Goal: Task Accomplishment & Management: Complete application form

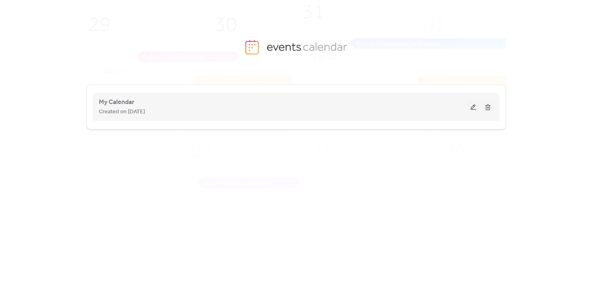
click at [356, 114] on div "Created on [DATE]" at bounding box center [283, 112] width 369 height 10
click at [114, 110] on span "Created on [DATE]" at bounding box center [122, 112] width 46 height 10
click at [119, 103] on span "My Calendar" at bounding box center [117, 103] width 36 height 10
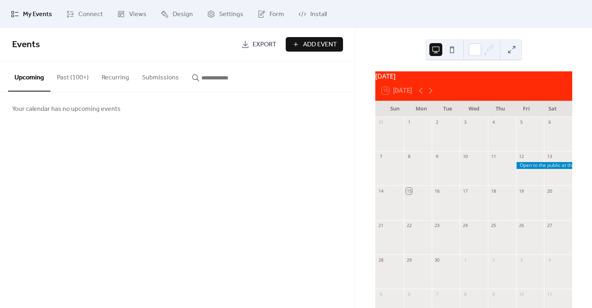
click at [71, 77] on button "Past (100+)" at bounding box center [72, 76] width 45 height 30
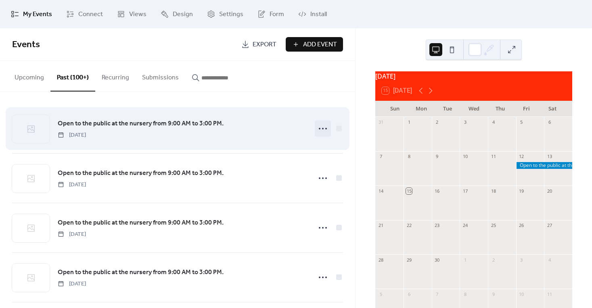
click at [322, 128] on icon at bounding box center [323, 128] width 13 height 13
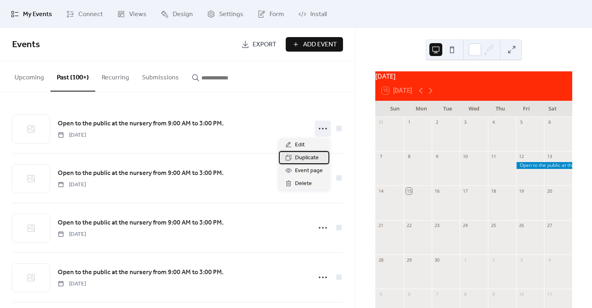
click at [300, 157] on span "Duplicate" at bounding box center [307, 158] width 24 height 10
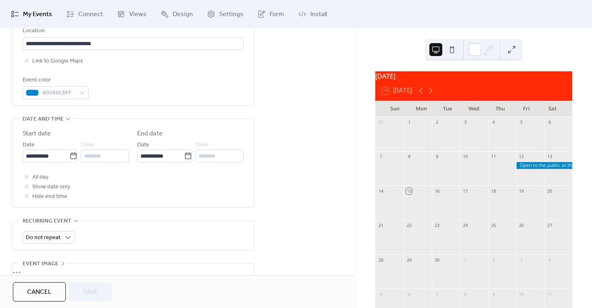
scroll to position [202, 0]
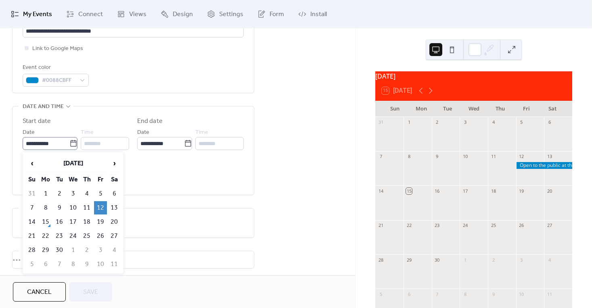
click at [71, 143] on icon at bounding box center [73, 143] width 6 height 6
click at [69, 143] on input "**********" at bounding box center [46, 143] width 47 height 13
click at [100, 222] on td "19" at bounding box center [100, 222] width 13 height 13
type input "**********"
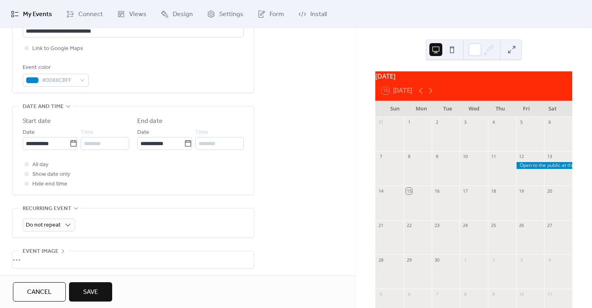
click at [93, 292] on span "Save" at bounding box center [90, 293] width 15 height 10
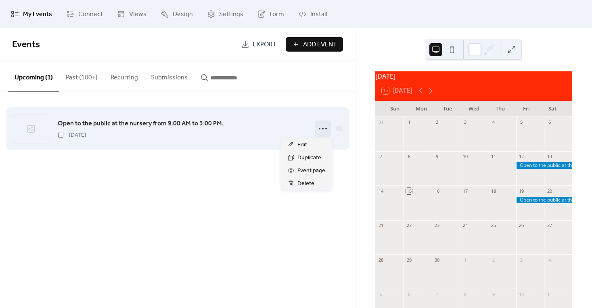
click at [319, 129] on icon at bounding box center [323, 128] width 13 height 13
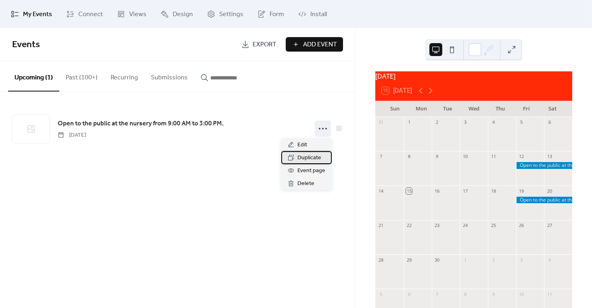
click at [311, 157] on span "Duplicate" at bounding box center [310, 158] width 24 height 10
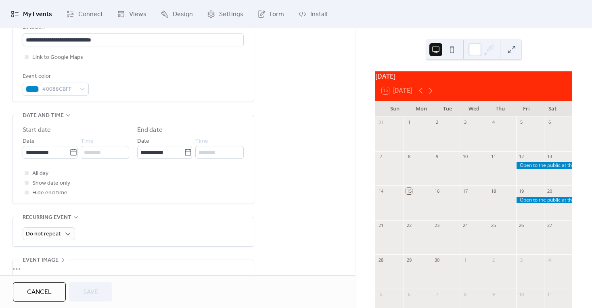
scroll to position [202, 0]
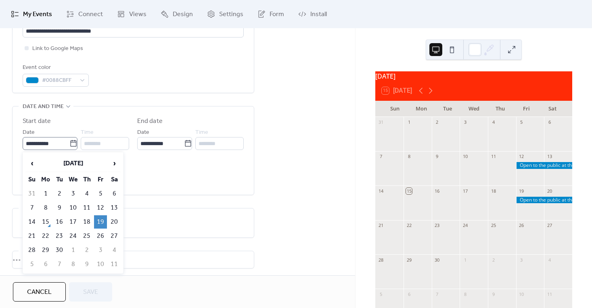
click at [70, 143] on icon at bounding box center [73, 144] width 8 height 8
click at [69, 143] on input "**********" at bounding box center [46, 143] width 47 height 13
click at [100, 235] on td "26" at bounding box center [100, 236] width 13 height 13
type input "**********"
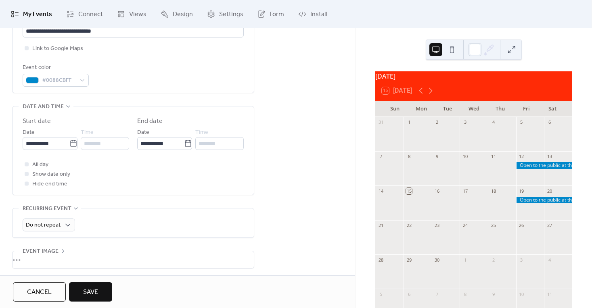
click at [84, 288] on span "Save" at bounding box center [90, 293] width 15 height 10
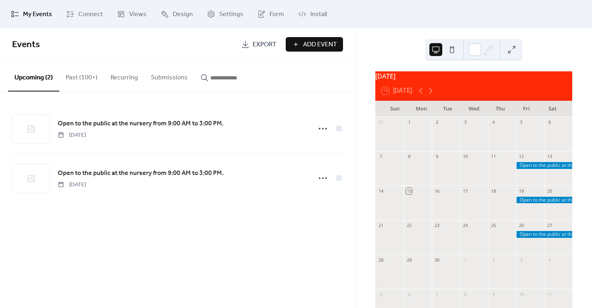
click at [91, 76] on button "Past (100+)" at bounding box center [81, 76] width 45 height 30
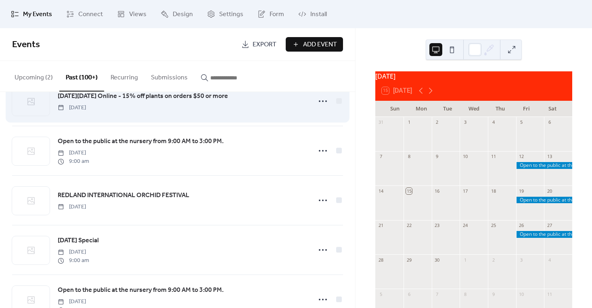
scroll to position [1373, 0]
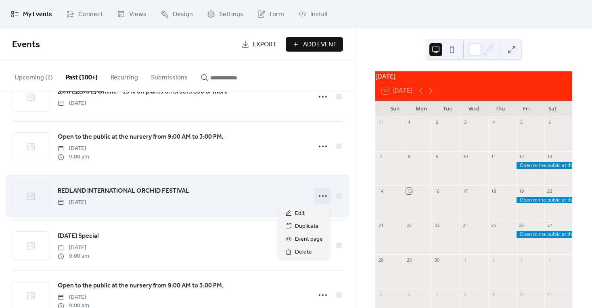
click at [321, 196] on icon at bounding box center [323, 196] width 13 height 13
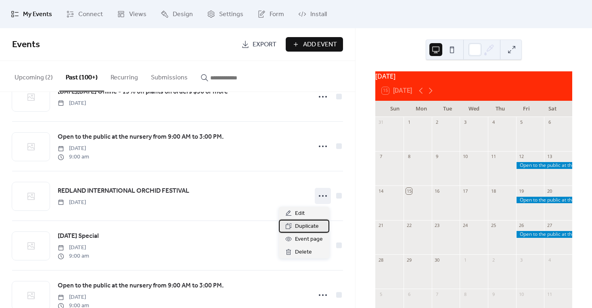
click at [307, 228] on span "Duplicate" at bounding box center [307, 227] width 24 height 10
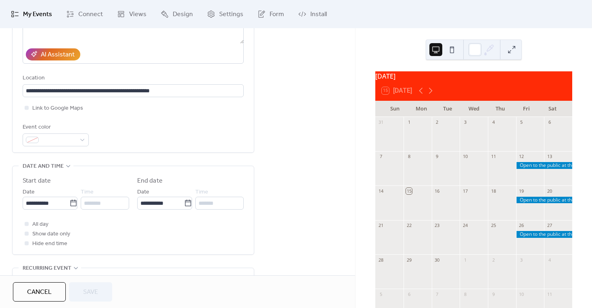
scroll to position [162, 0]
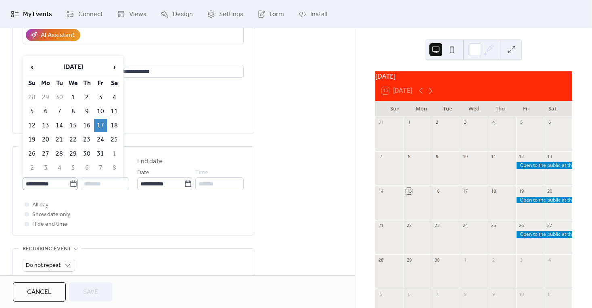
click at [71, 185] on icon at bounding box center [73, 184] width 8 height 8
click at [69, 185] on input "**********" at bounding box center [46, 184] width 47 height 13
click at [114, 67] on span "›" at bounding box center [114, 67] width 12 height 16
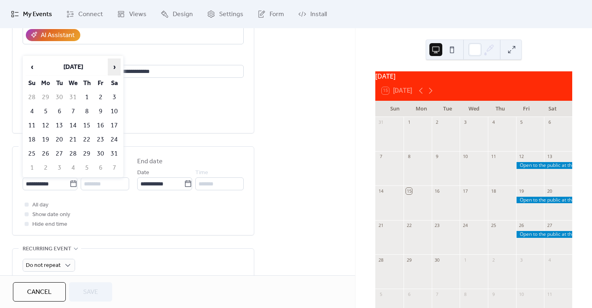
click at [114, 67] on span "›" at bounding box center [114, 67] width 12 height 16
click at [113, 67] on span "›" at bounding box center [114, 67] width 12 height 16
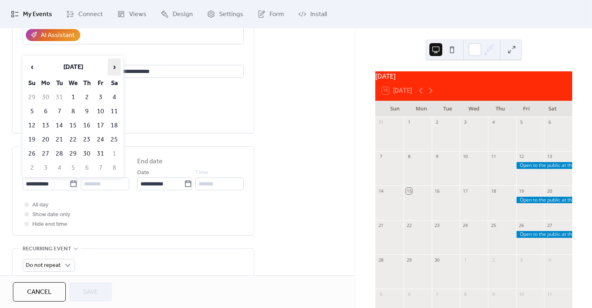
click at [113, 67] on span "›" at bounding box center [114, 67] width 12 height 16
click at [113, 66] on span "›" at bounding box center [114, 67] width 12 height 16
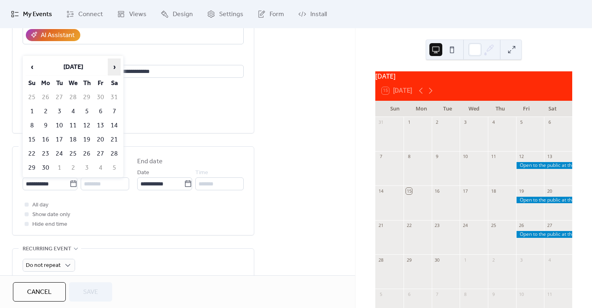
click at [113, 66] on span "›" at bounding box center [114, 67] width 12 height 16
click at [102, 126] on td "17" at bounding box center [100, 125] width 13 height 13
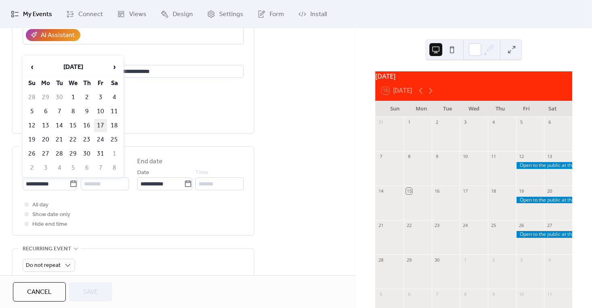
type input "**********"
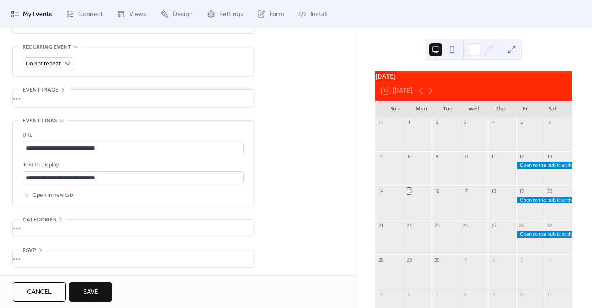
scroll to position [366, 0]
click at [94, 292] on span "Save" at bounding box center [90, 293] width 15 height 10
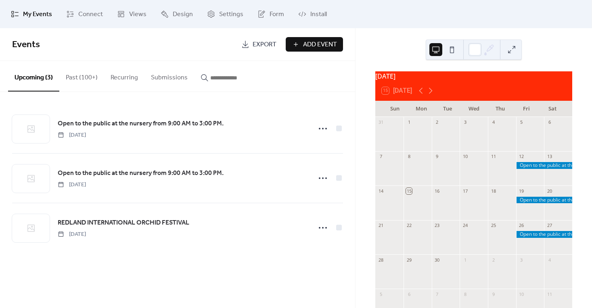
click at [84, 77] on button "Past (100+)" at bounding box center [81, 76] width 45 height 30
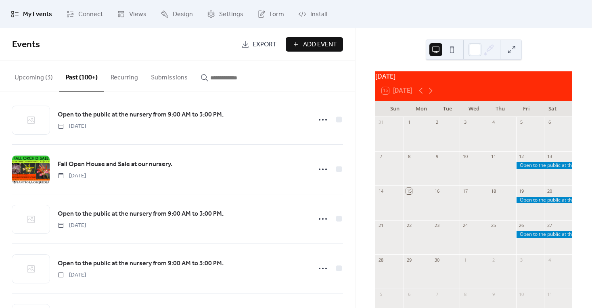
scroll to position [2457, 0]
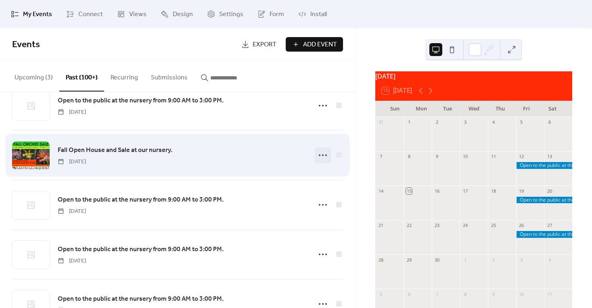
click at [318, 159] on icon at bounding box center [323, 155] width 13 height 13
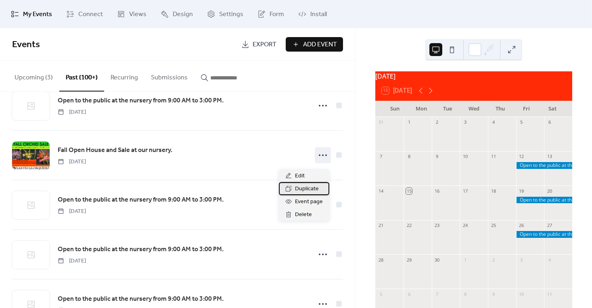
click at [302, 189] on span "Duplicate" at bounding box center [307, 190] width 24 height 10
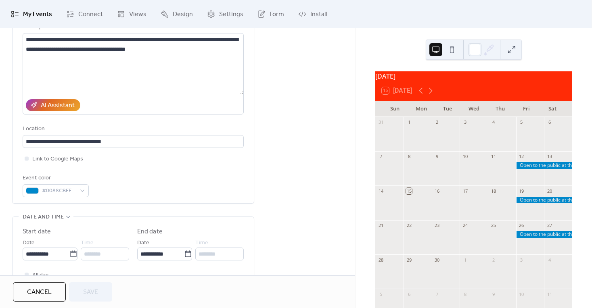
scroll to position [121, 0]
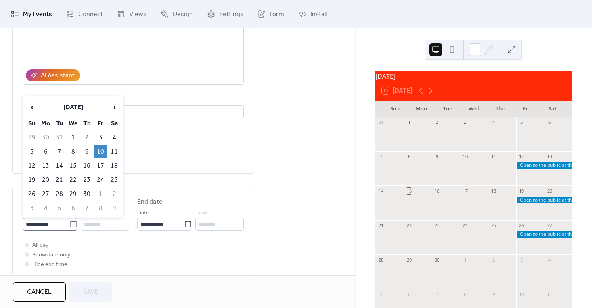
click at [70, 224] on icon at bounding box center [73, 224] width 8 height 8
click at [69, 224] on input "**********" at bounding box center [46, 224] width 47 height 13
click at [88, 106] on th "[DATE]" at bounding box center [73, 107] width 68 height 17
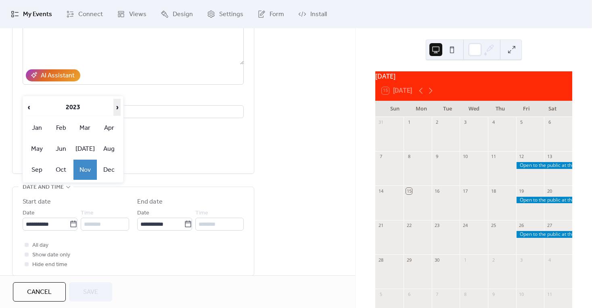
click at [116, 109] on span "›" at bounding box center [117, 107] width 6 height 16
click at [82, 170] on td "Nov" at bounding box center [84, 170] width 23 height 20
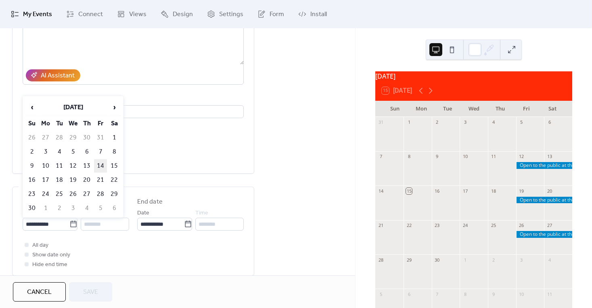
click at [100, 166] on td "14" at bounding box center [100, 165] width 13 height 13
type input "**********"
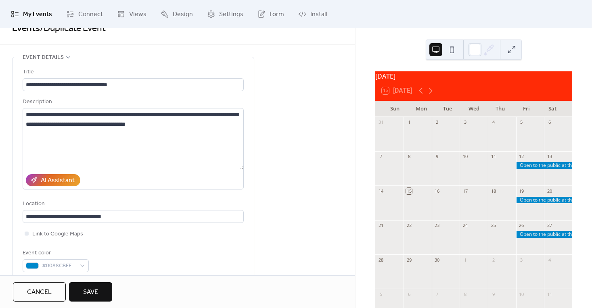
scroll to position [0, 0]
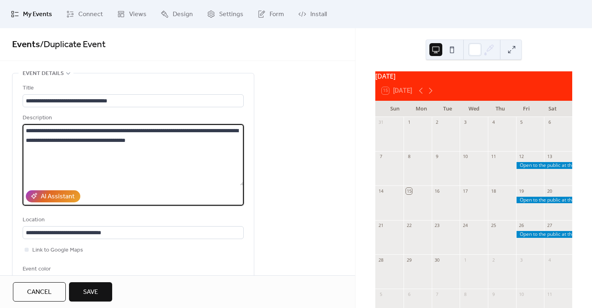
click at [196, 130] on textarea "**********" at bounding box center [133, 154] width 221 height 61
drag, startPoint x: 196, startPoint y: 130, endPoint x: 76, endPoint y: 145, distance: 120.4
click at [76, 145] on textarea "**********" at bounding box center [133, 154] width 221 height 61
type textarea "**********"
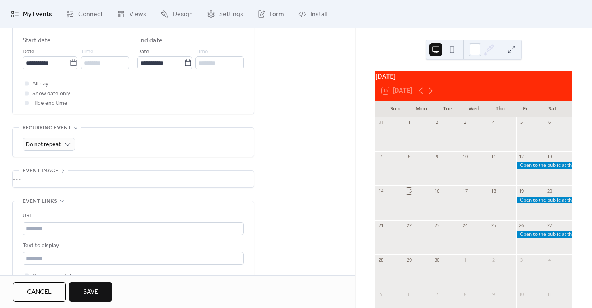
scroll to position [40, 0]
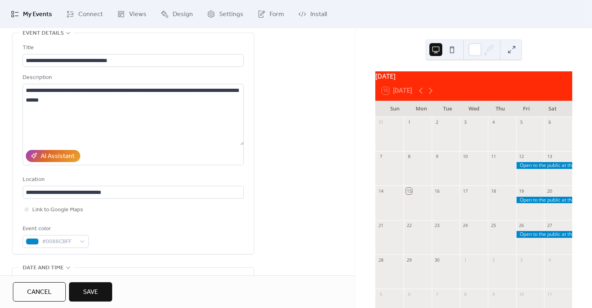
click at [95, 294] on span "Save" at bounding box center [90, 293] width 15 height 10
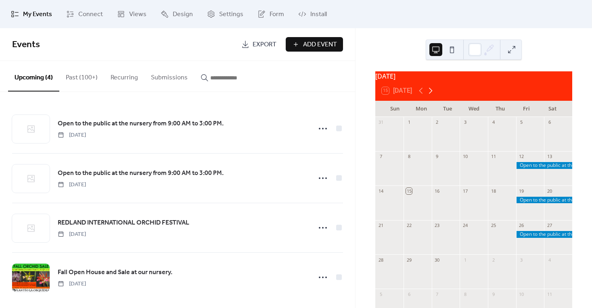
click at [431, 94] on icon at bounding box center [431, 91] width 10 height 10
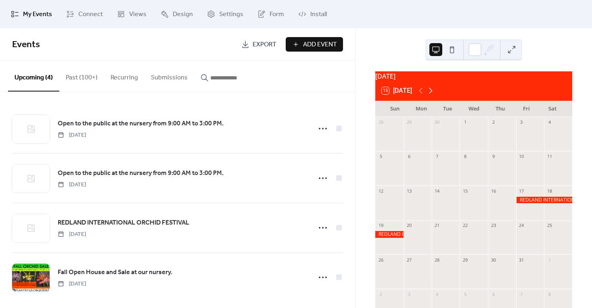
click at [431, 94] on icon at bounding box center [431, 91] width 10 height 10
click at [422, 94] on icon at bounding box center [422, 91] width 4 height 6
click at [401, 11] on ul "My Events Connect Views Design Settings Form Install" at bounding box center [296, 14] width 582 height 22
